Goal: Navigation & Orientation: Find specific page/section

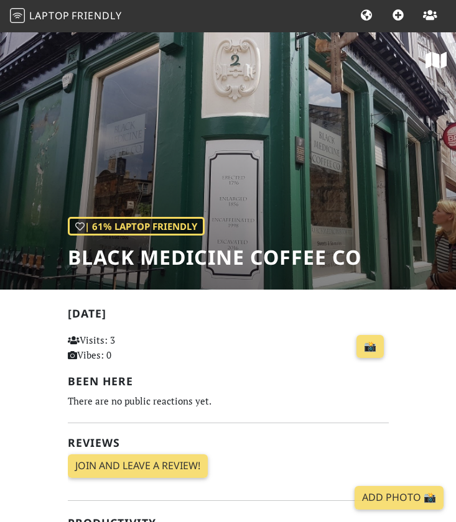
click at [103, 19] on span "Friendly" at bounding box center [97, 16] width 50 height 14
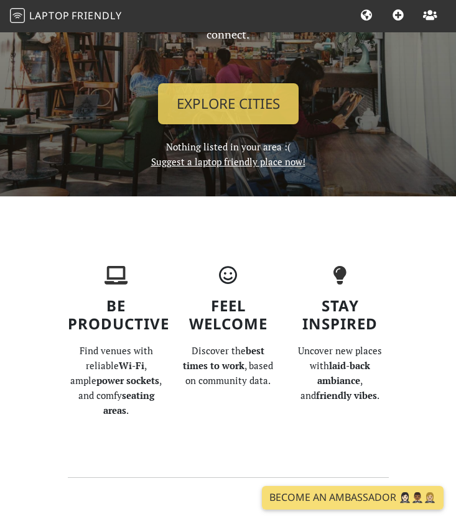
scroll to position [132, 0]
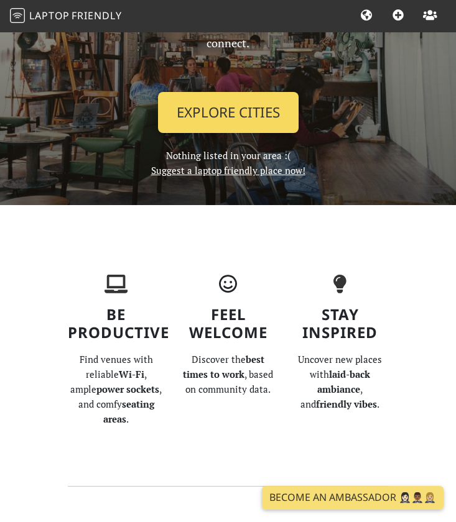
click at [225, 105] on link "Explore Cities" at bounding box center [228, 112] width 141 height 41
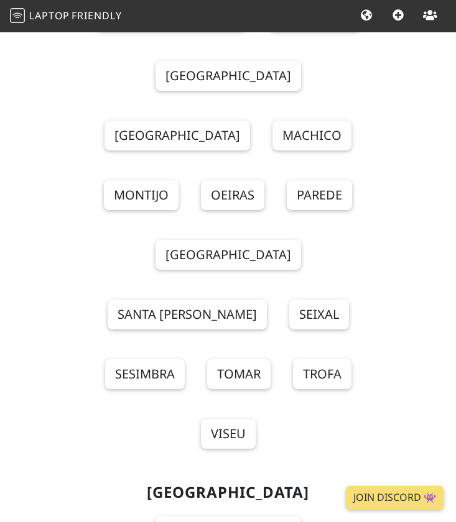
scroll to position [20815, 0]
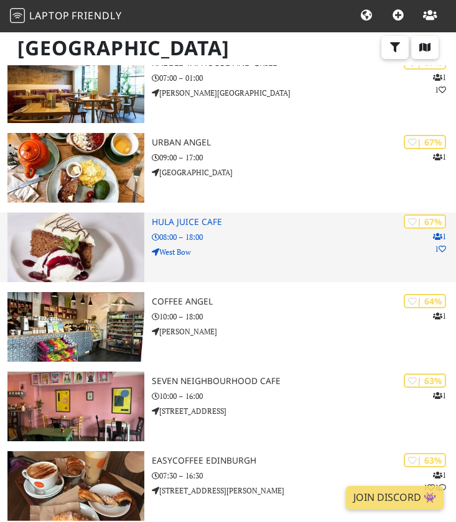
scroll to position [1917, 0]
